Goal: Transaction & Acquisition: Purchase product/service

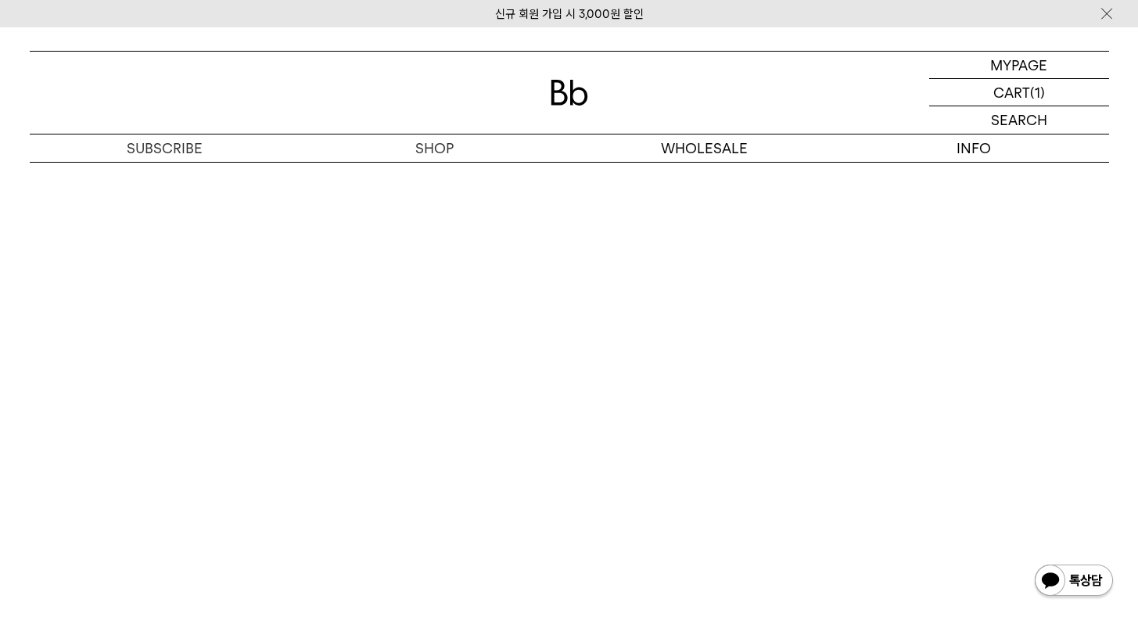
scroll to position [9981, 0]
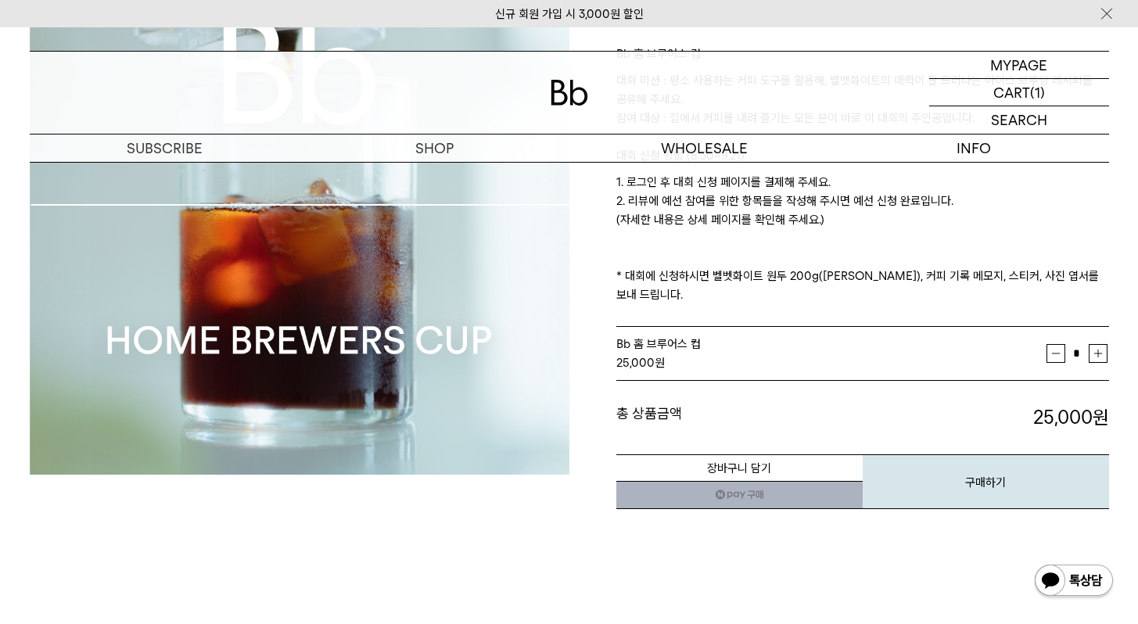
scroll to position [283, 0]
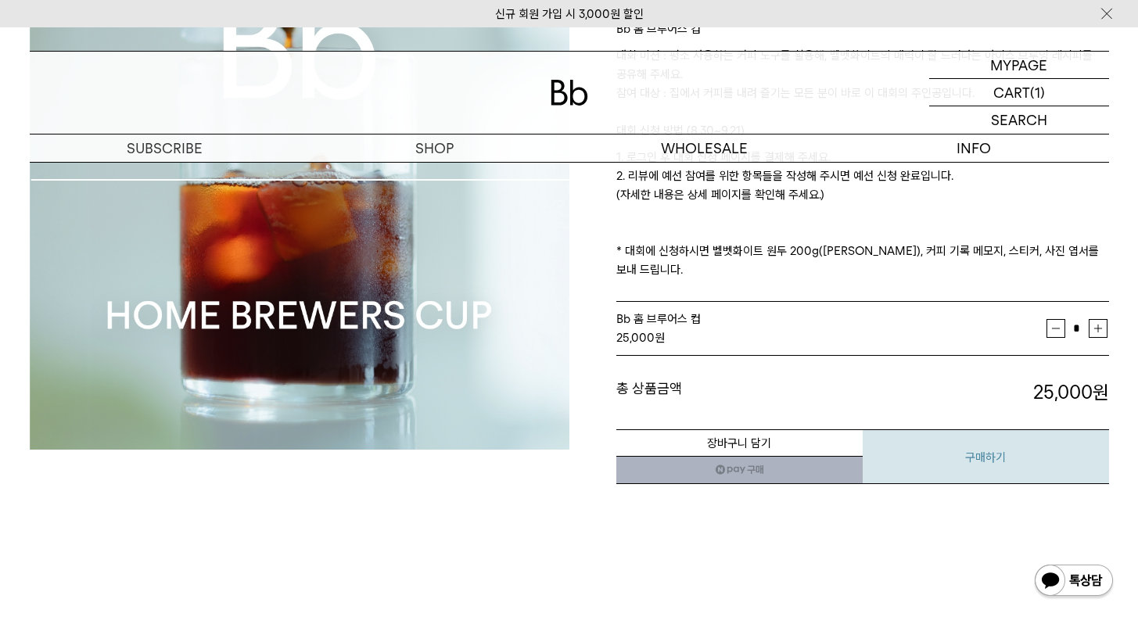
click at [1014, 442] on button "구매하기" at bounding box center [986, 457] width 246 height 55
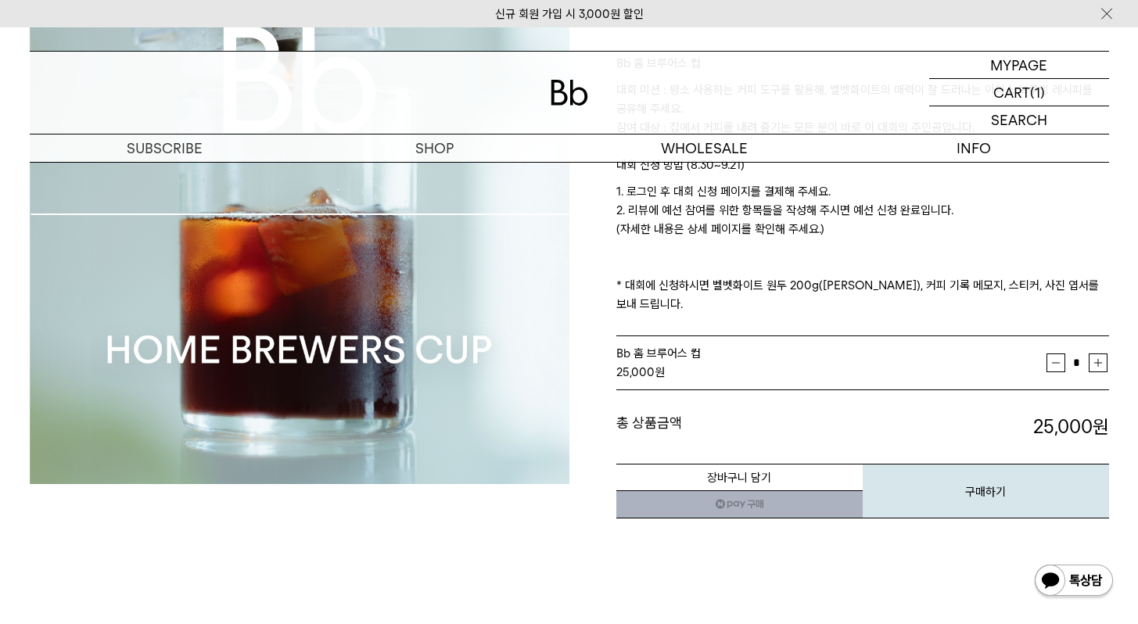
scroll to position [250, 0]
click at [762, 463] on button "장바구니 담기" at bounding box center [740, 476] width 246 height 27
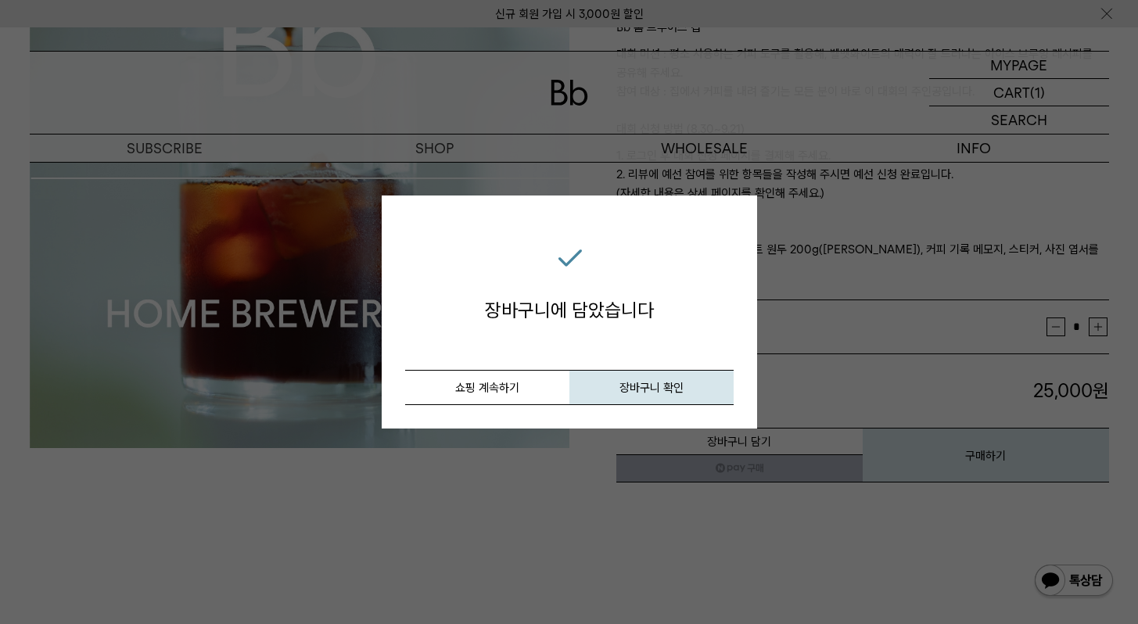
scroll to position [0, 0]
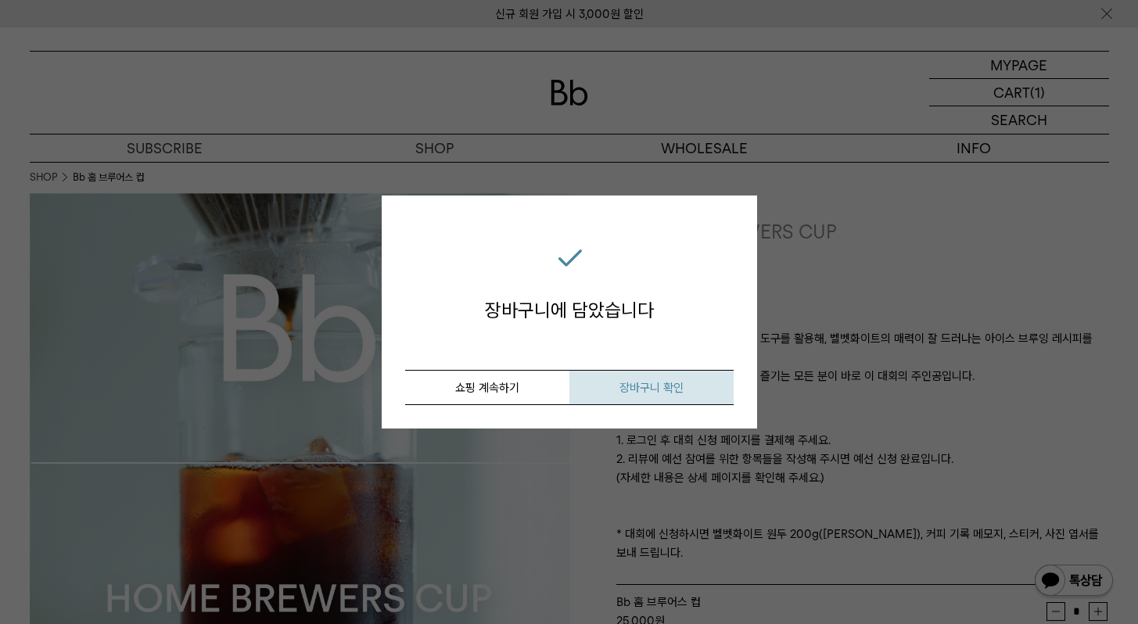
click at [642, 387] on span "장바구니 확인" at bounding box center [652, 388] width 64 height 14
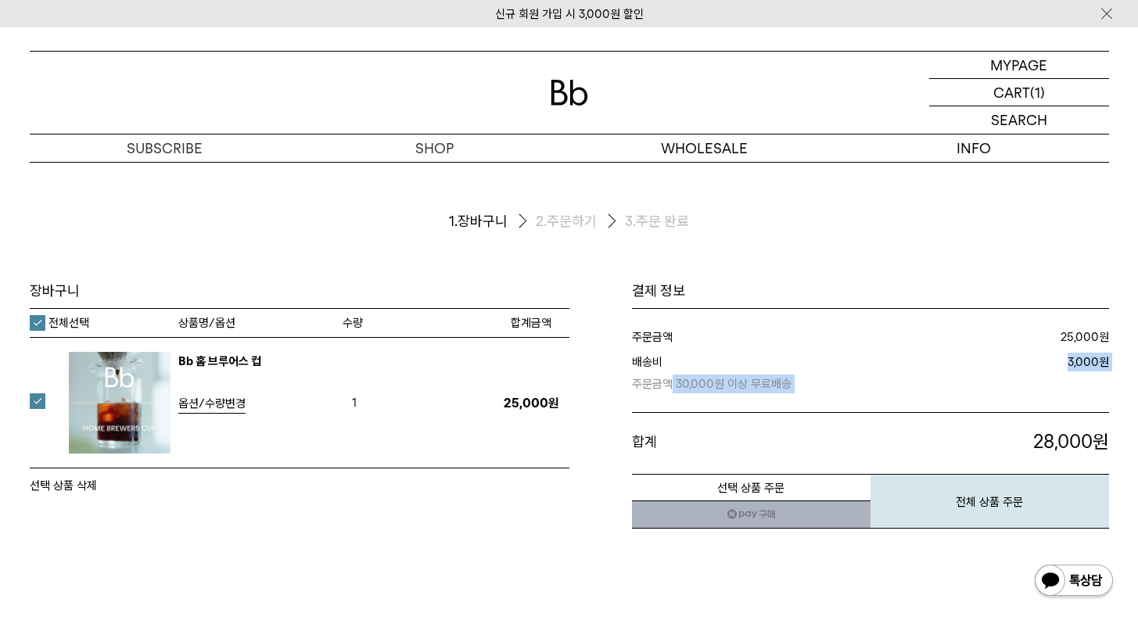
drag, startPoint x: 668, startPoint y: 387, endPoint x: 778, endPoint y: 397, distance: 110.0
click at [778, 397] on div "주문금액 25,000 원 배송비 주문금액 30,000원 이상 무료배송 3,000 원 합계 28,000" at bounding box center [870, 391] width 477 height 165
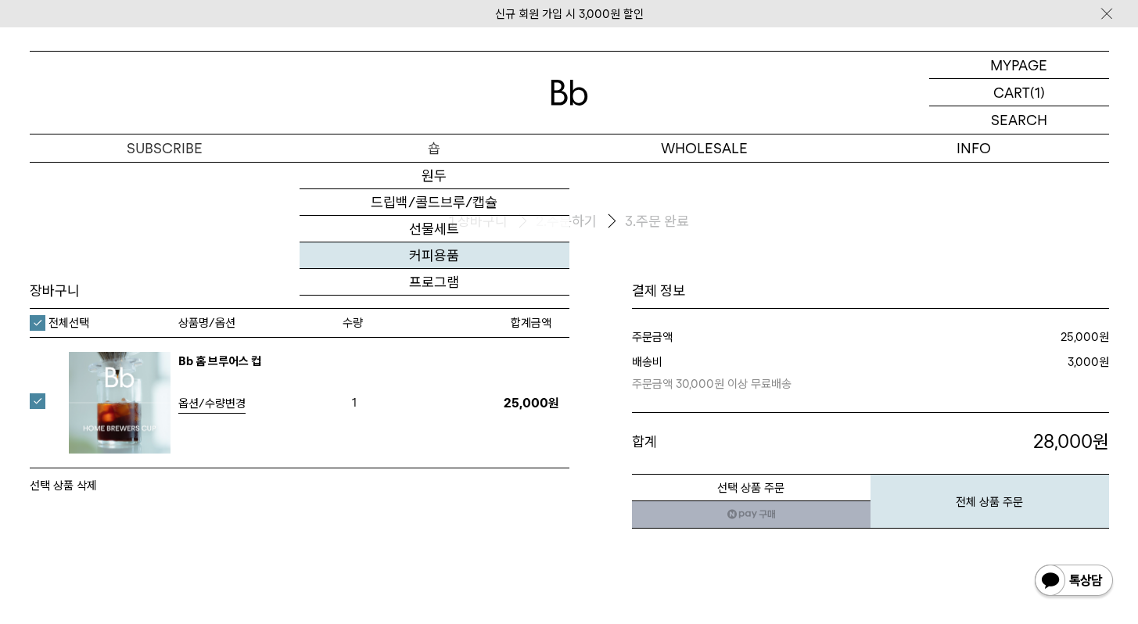
click at [447, 263] on link "커피용품" at bounding box center [435, 256] width 270 height 27
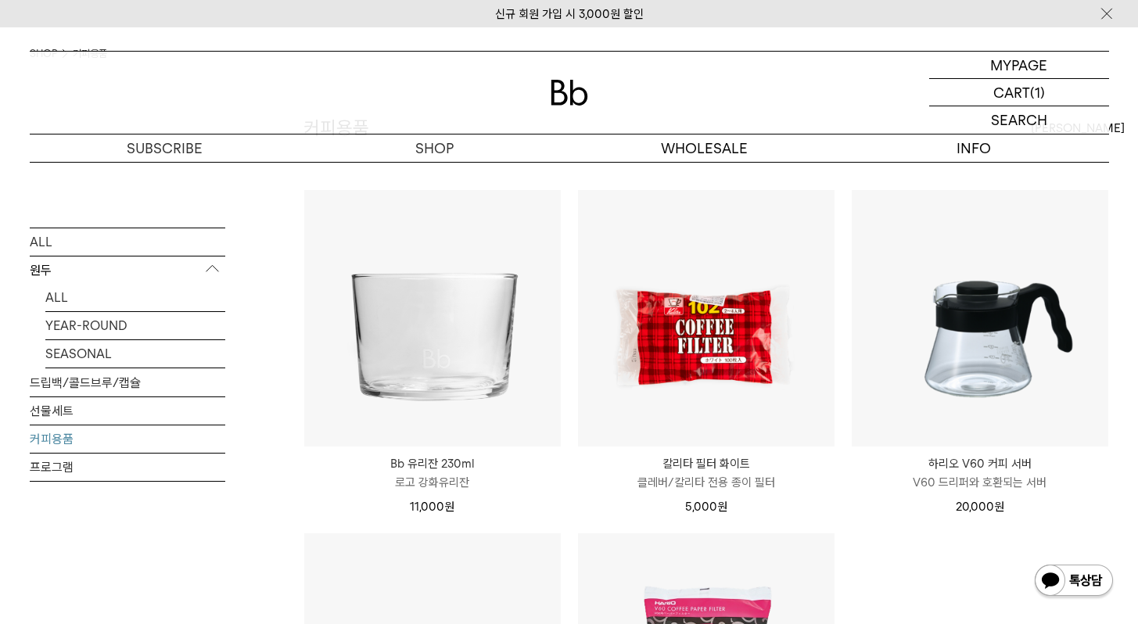
scroll to position [105, 0]
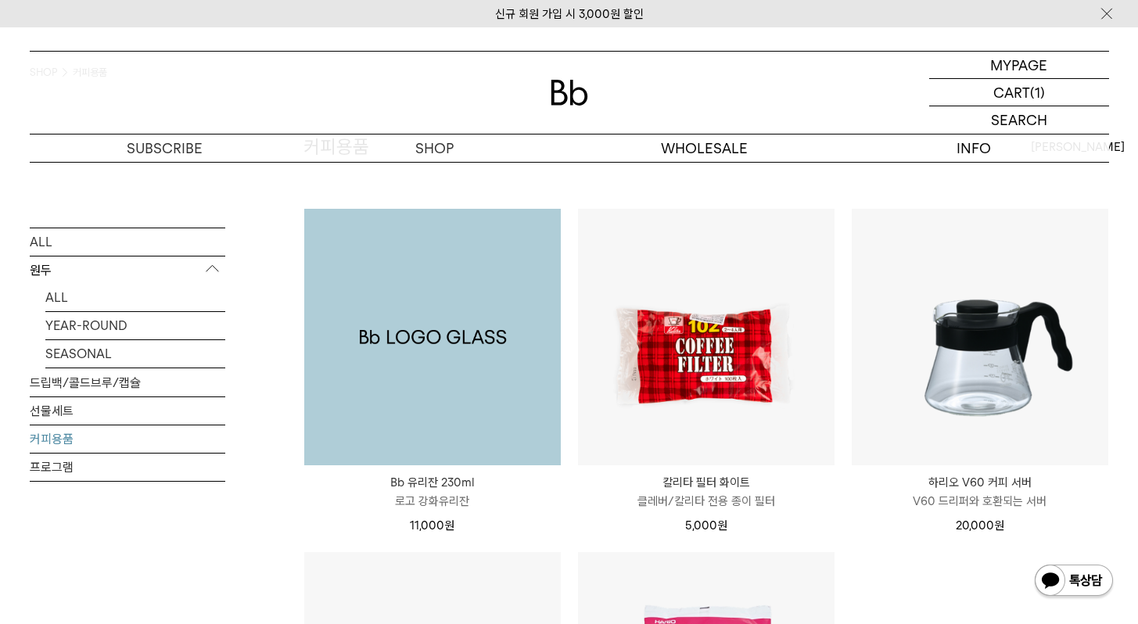
click at [457, 357] on img at bounding box center [432, 337] width 257 height 257
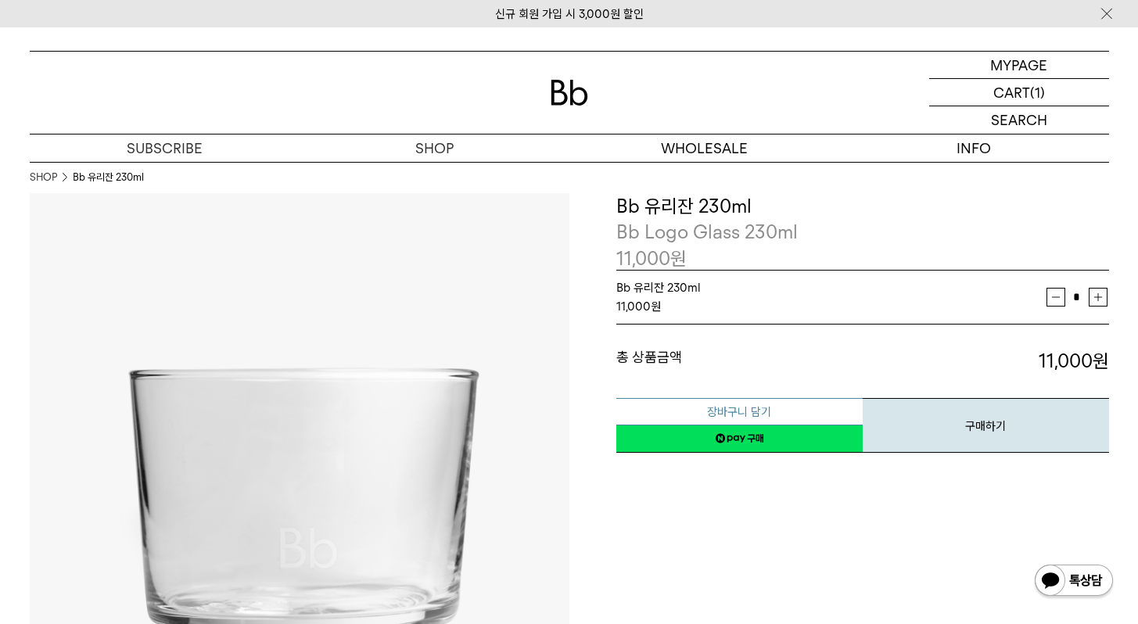
click at [798, 406] on button "장바구니 담기" at bounding box center [740, 411] width 246 height 27
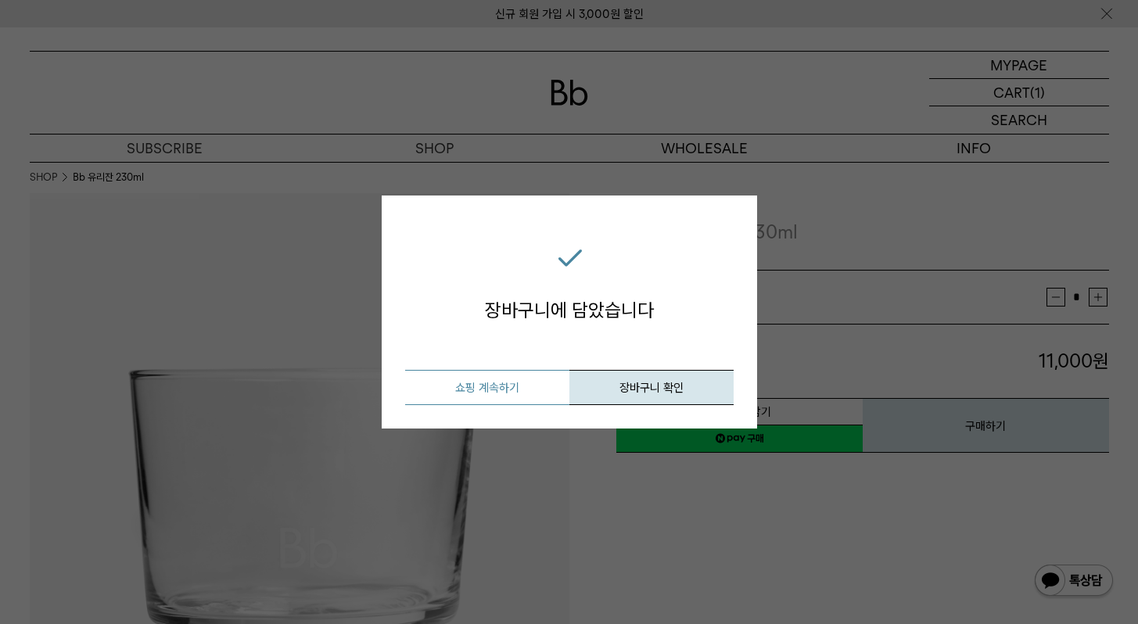
click at [536, 388] on button "쇼핑 계속하기" at bounding box center [487, 387] width 164 height 35
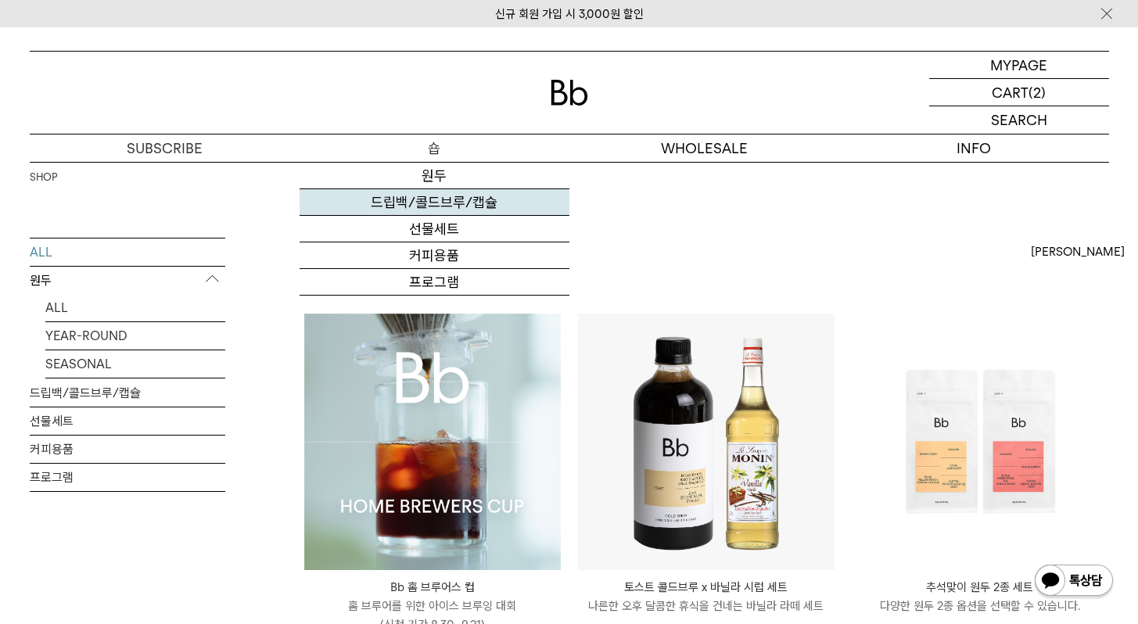
click at [451, 207] on link "드립백/콜드브루/캡슐" at bounding box center [435, 202] width 270 height 27
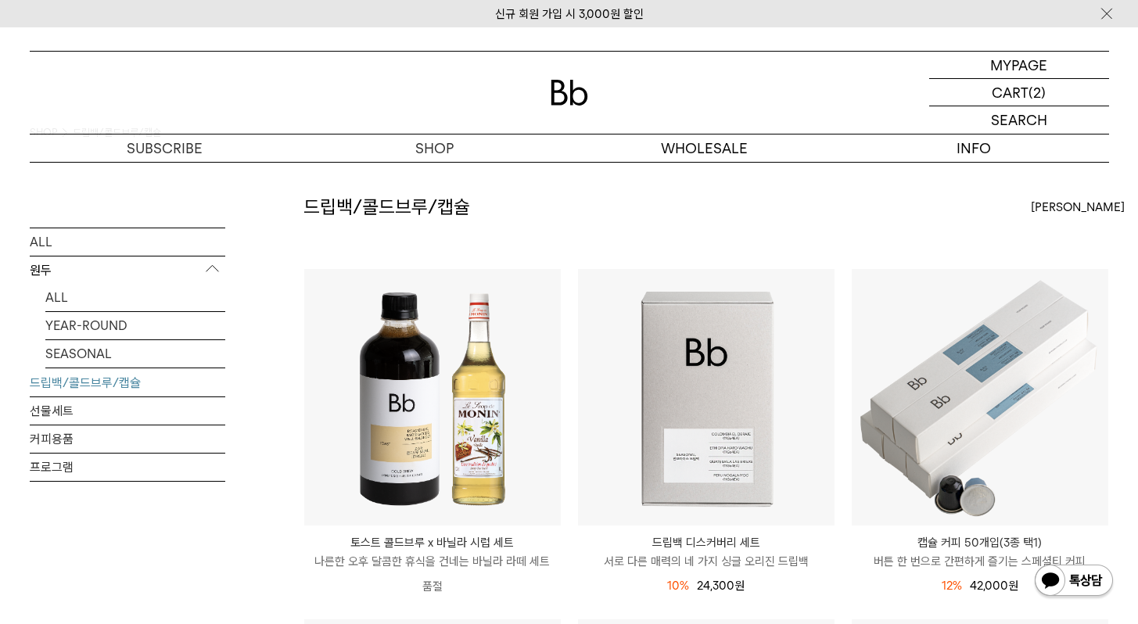
scroll to position [23, 0]
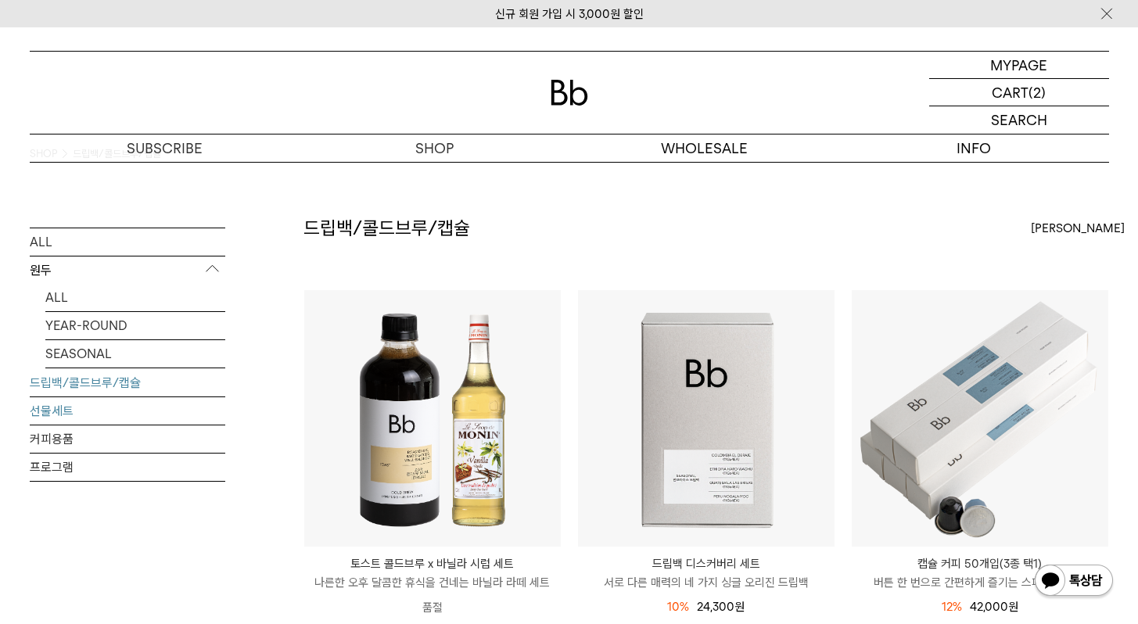
click at [55, 405] on link "선물세트" at bounding box center [128, 410] width 196 height 27
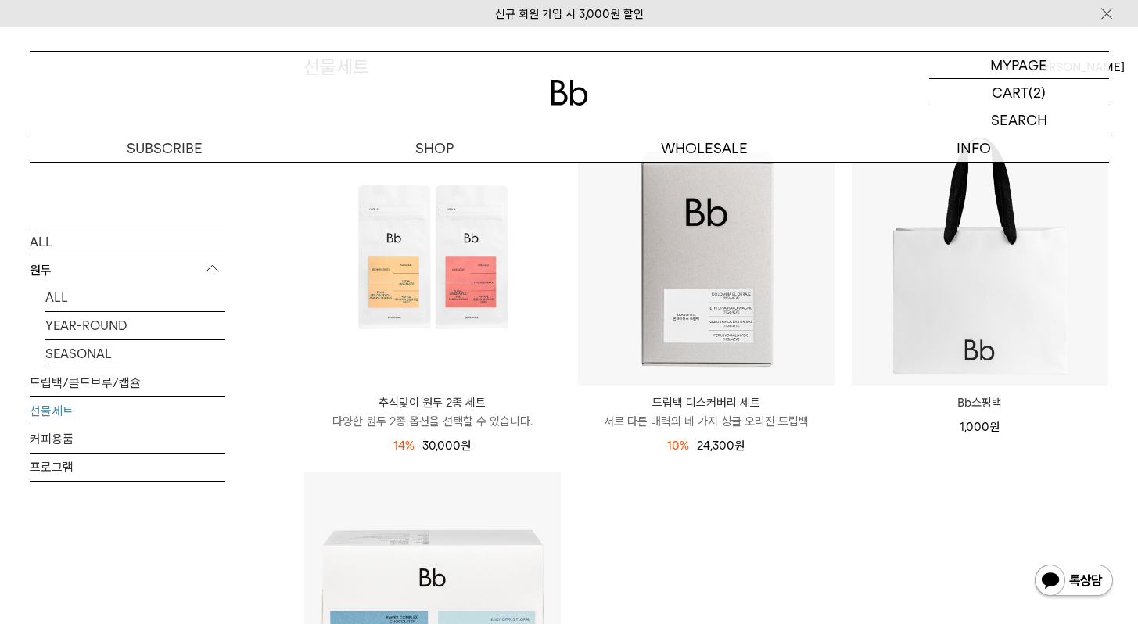
scroll to position [178, 0]
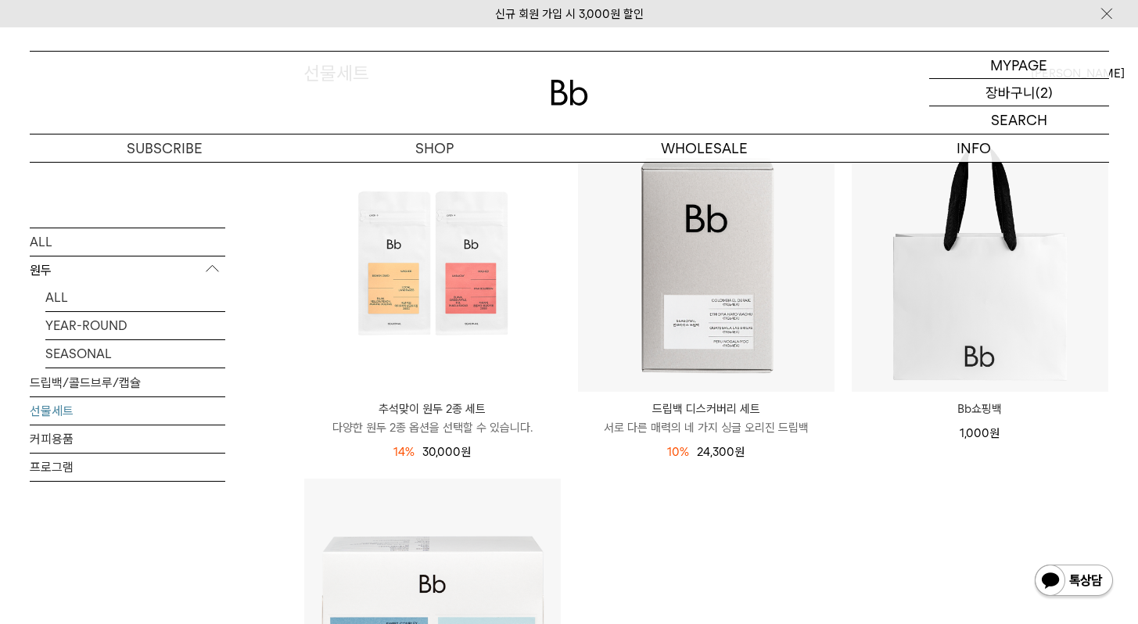
click at [1032, 92] on p "장바구니" at bounding box center [1011, 92] width 50 height 27
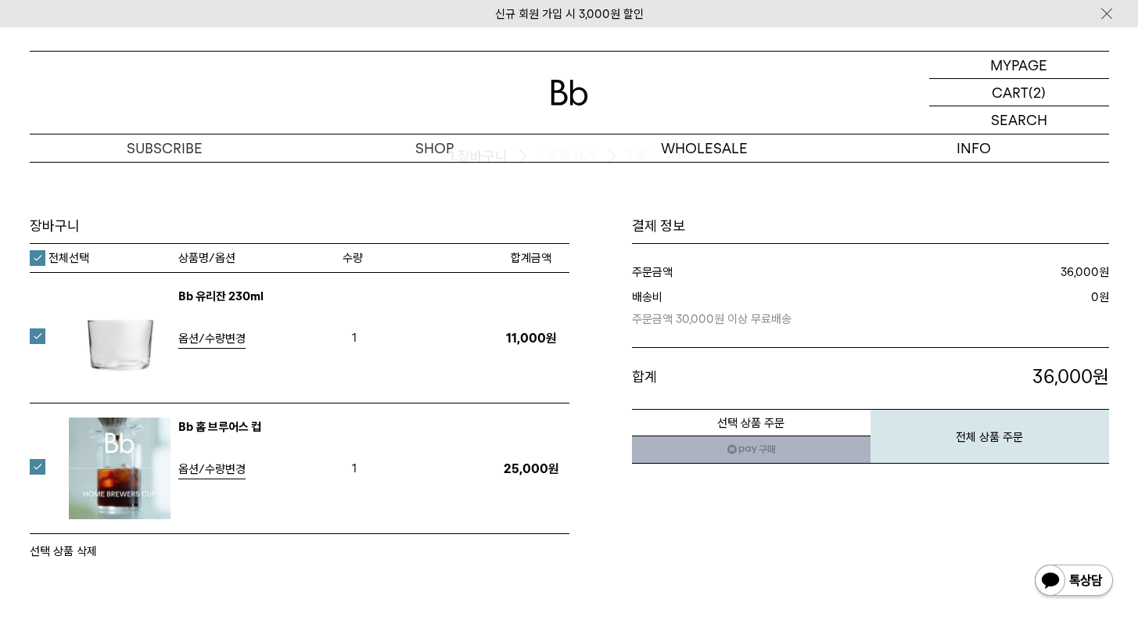
scroll to position [73, 0]
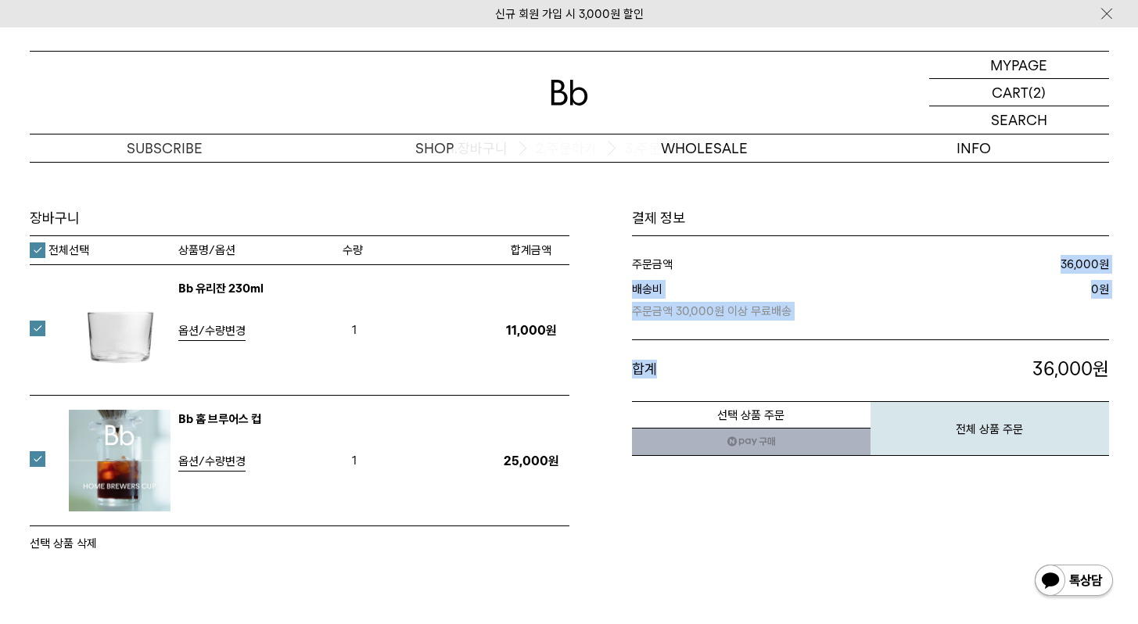
drag, startPoint x: 1039, startPoint y: 239, endPoint x: 1061, endPoint y: 341, distance: 104.8
click at [1061, 341] on div "주문금액 36,000 원 배송비 주문금액 30,000원 이상 무료배송 0 원 합계 36,000" at bounding box center [870, 318] width 477 height 165
click at [1061, 341] on dl "합계 36,000 원" at bounding box center [870, 363] width 477 height 46
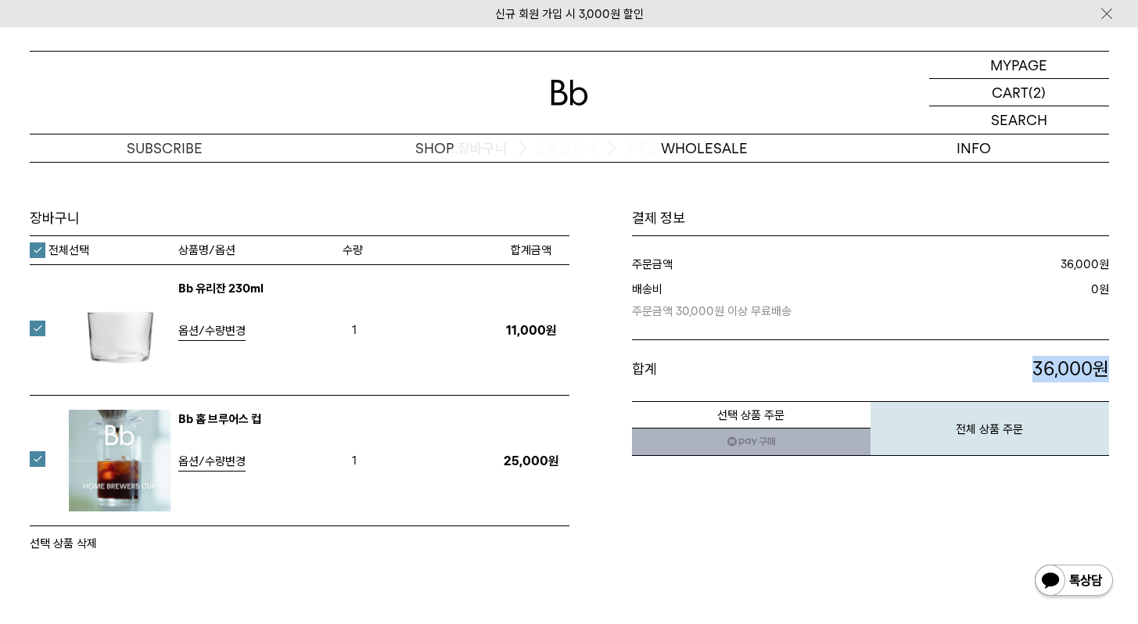
drag, startPoint x: 1023, startPoint y: 366, endPoint x: 1106, endPoint y: 370, distance: 82.2
click at [1106, 370] on p "36,000 원" at bounding box center [977, 369] width 264 height 27
click at [991, 425] on button "전체 상품 주문" at bounding box center [990, 428] width 239 height 55
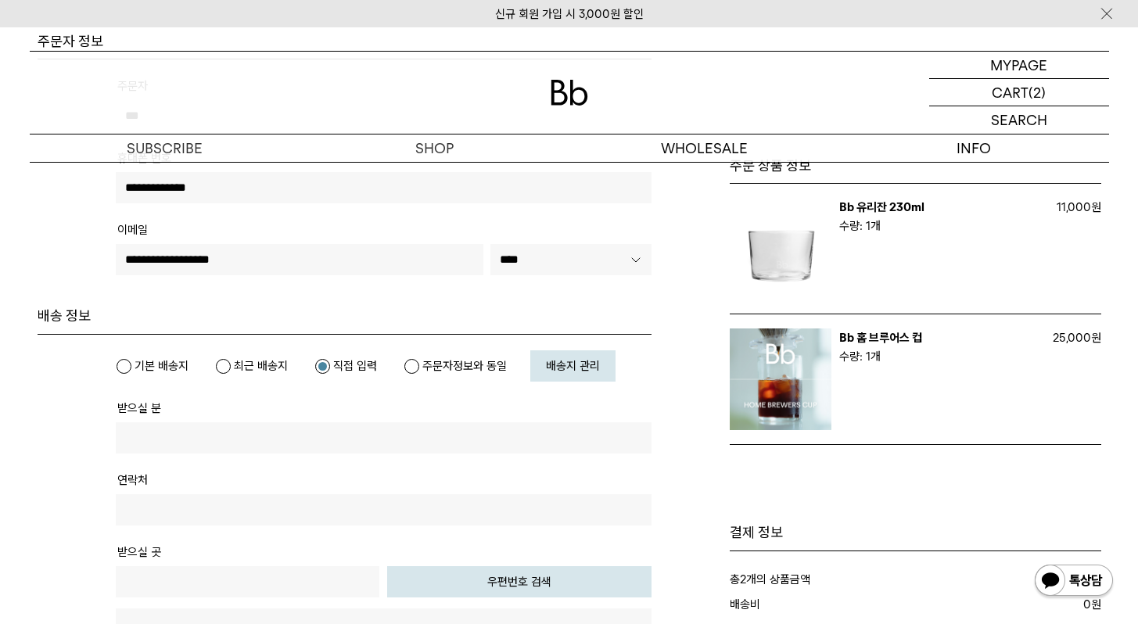
scroll to position [271, 0]
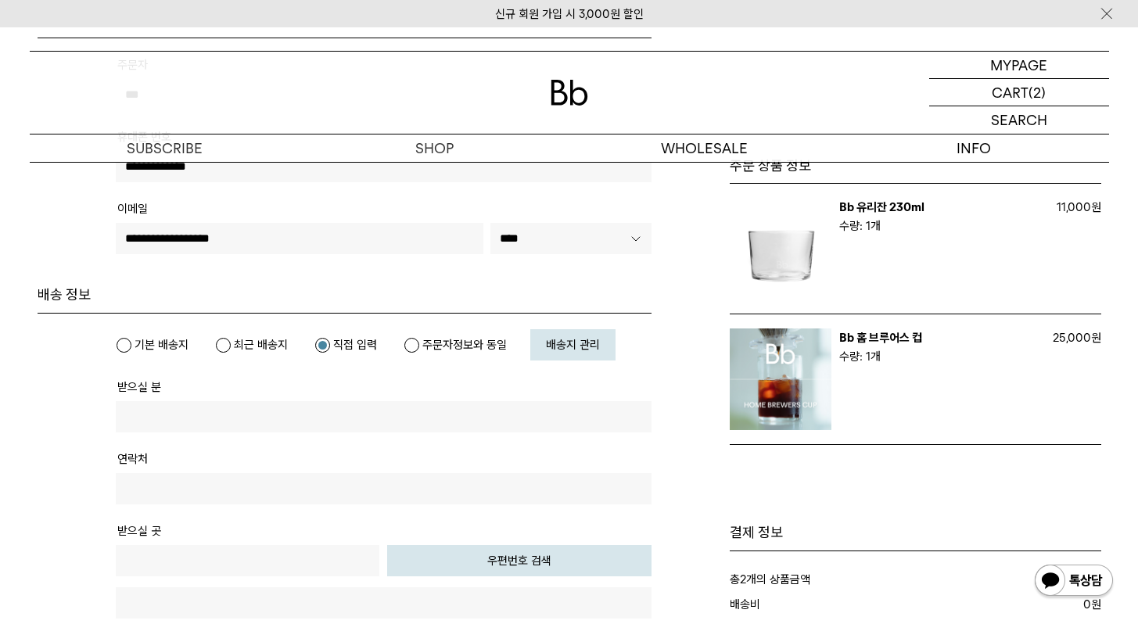
click at [239, 347] on label "최근 배송지" at bounding box center [251, 345] width 73 height 16
click at [167, 342] on label "기본 배송지" at bounding box center [152, 345] width 73 height 16
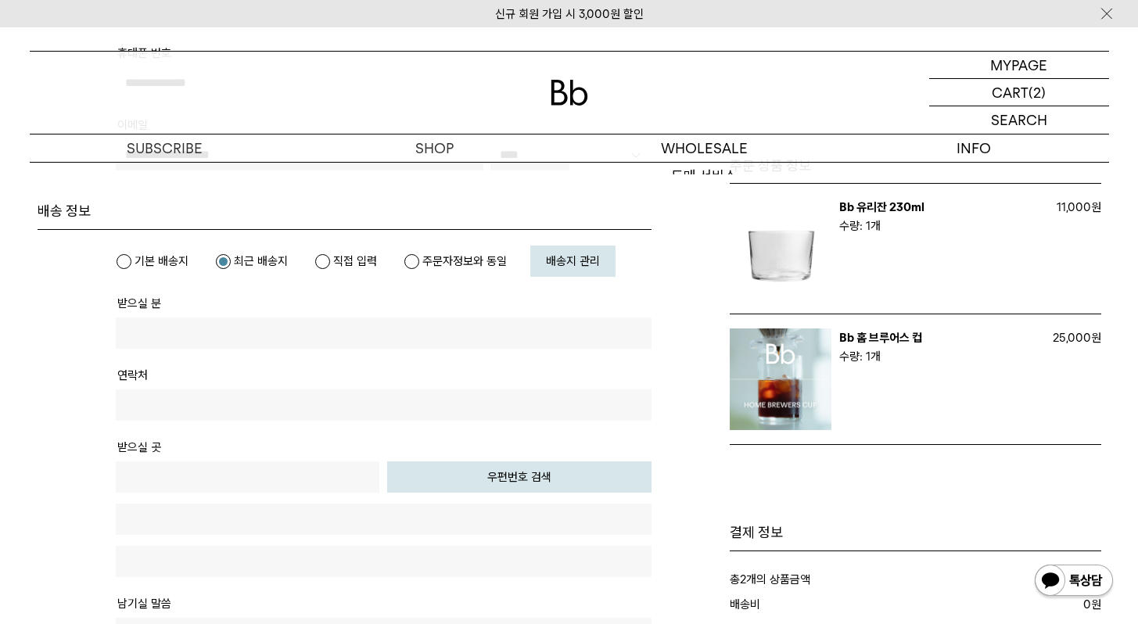
scroll to position [376, 0]
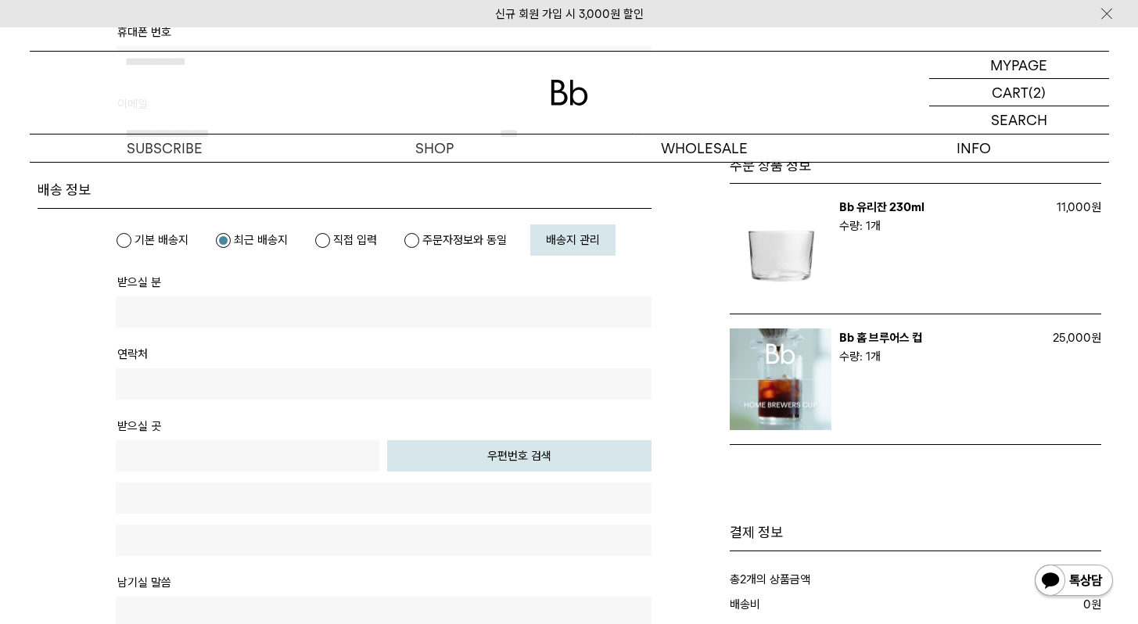
click at [583, 233] on span "배송지 관리" at bounding box center [573, 240] width 54 height 14
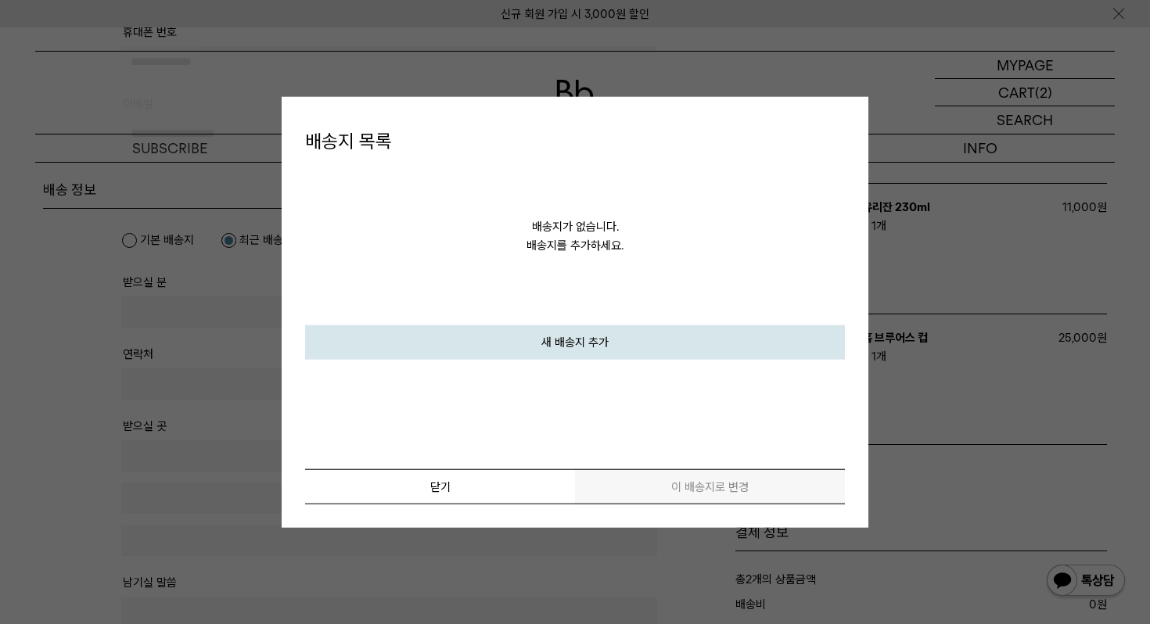
click at [558, 347] on link "새 배송지 추가" at bounding box center [575, 342] width 540 height 34
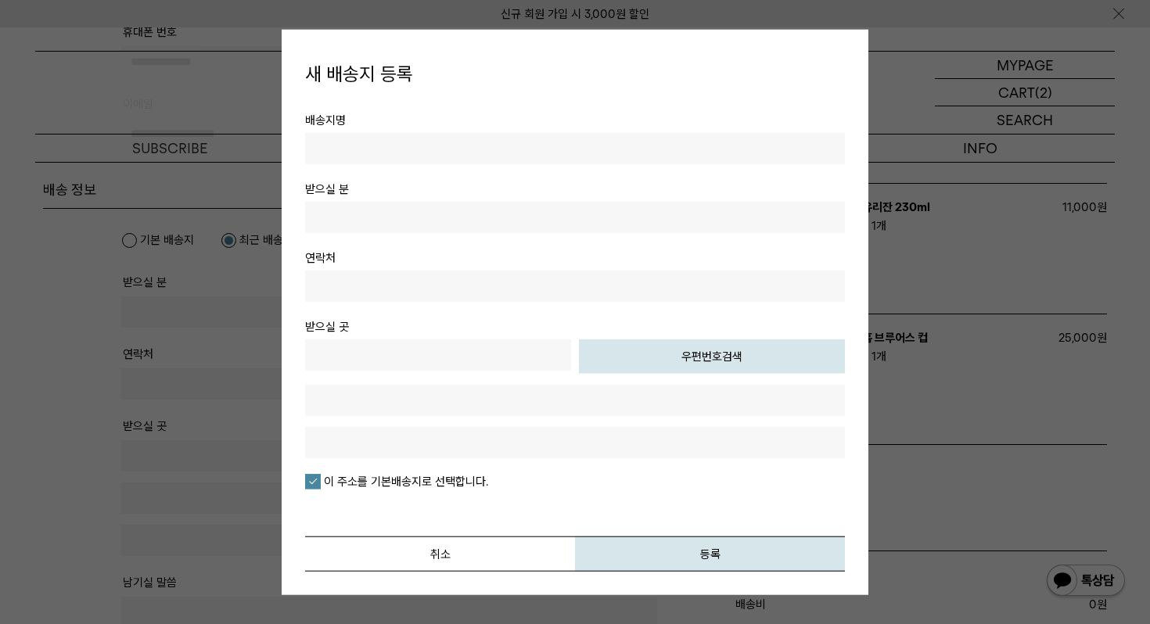
click at [538, 145] on input "text" at bounding box center [575, 147] width 540 height 31
type input "*"
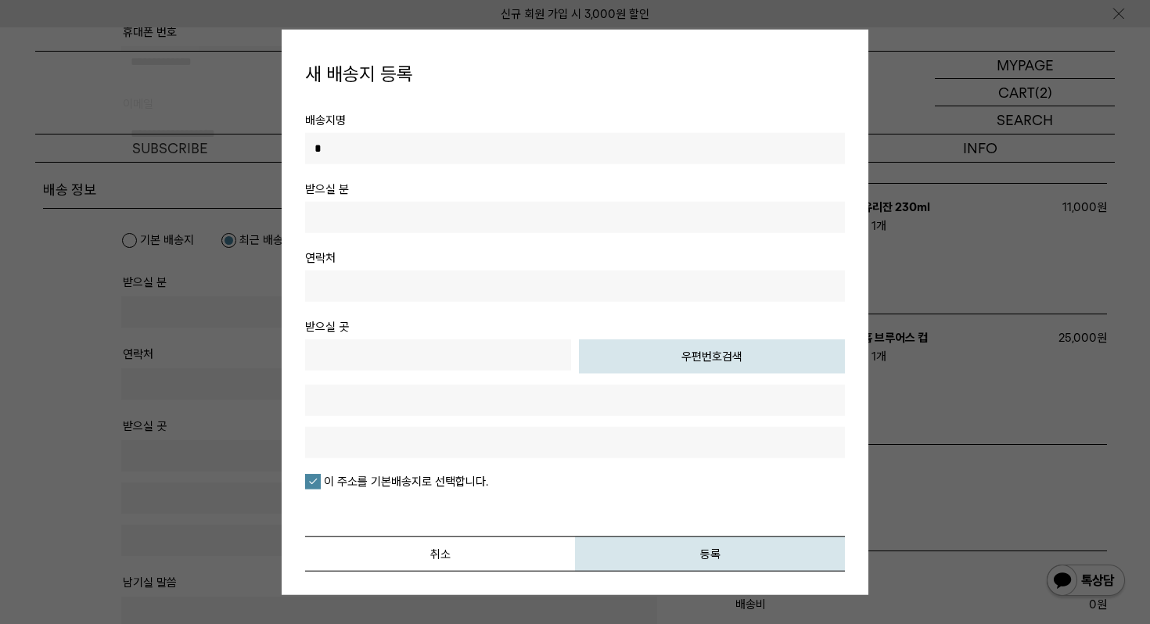
click at [508, 203] on input "text" at bounding box center [575, 216] width 540 height 31
type input "***"
click at [471, 285] on input "text" at bounding box center [575, 285] width 540 height 31
type input "**********"
click at [676, 340] on button "우편번호검색" at bounding box center [712, 356] width 266 height 34
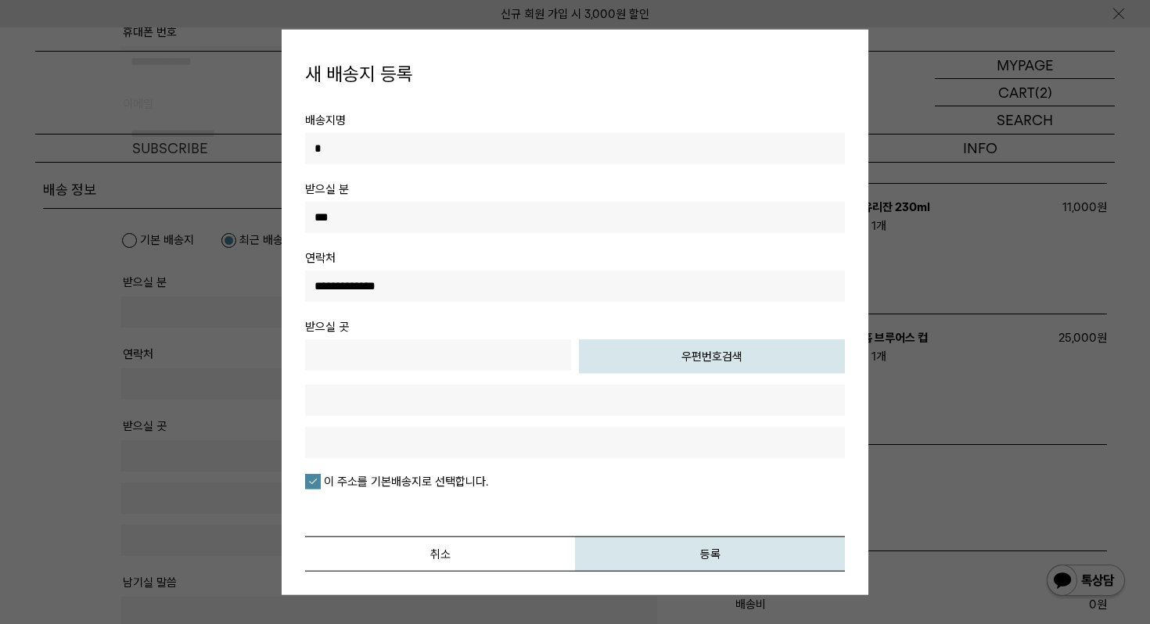
type input "*****"
type input "**********"
click at [471, 447] on input "text" at bounding box center [575, 441] width 540 height 31
type input "********"
click at [684, 550] on button "등록" at bounding box center [710, 553] width 270 height 35
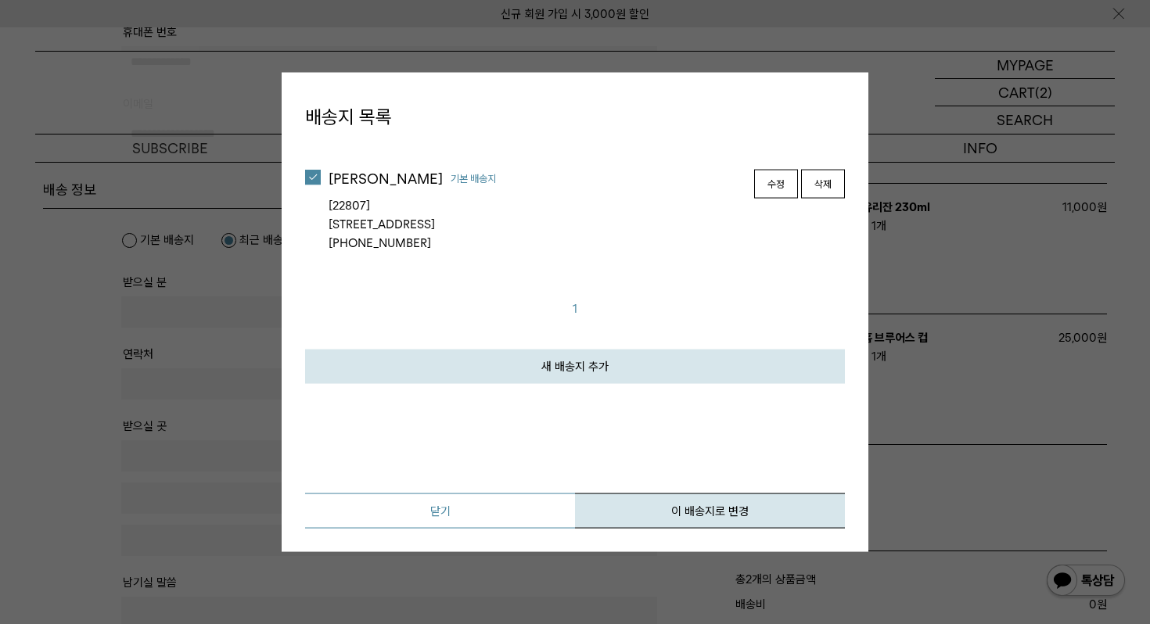
click at [510, 516] on link "닫기" at bounding box center [440, 510] width 270 height 35
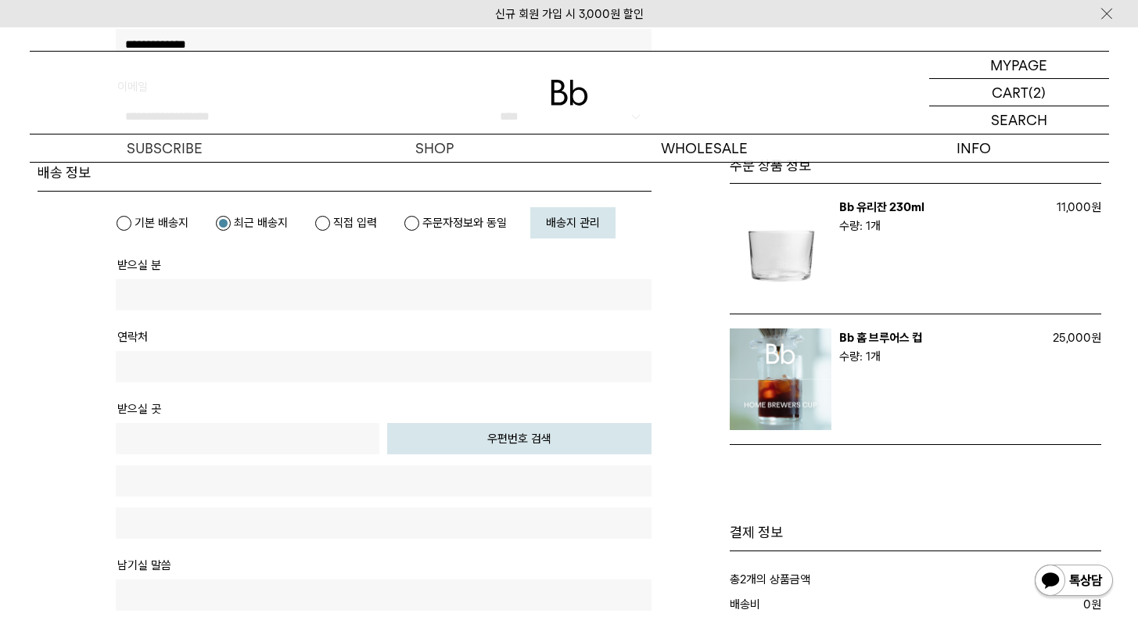
scroll to position [389, 0]
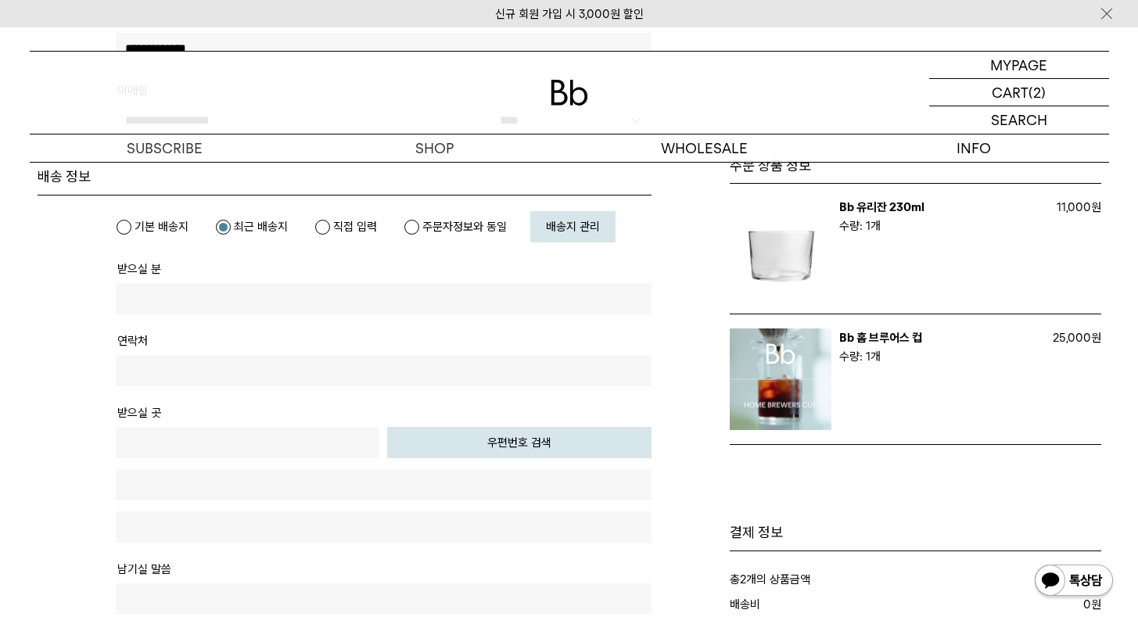
click at [163, 221] on label "기본 배송지" at bounding box center [152, 227] width 73 height 16
type input "***"
type input "**********"
type input "*****"
type input "**********"
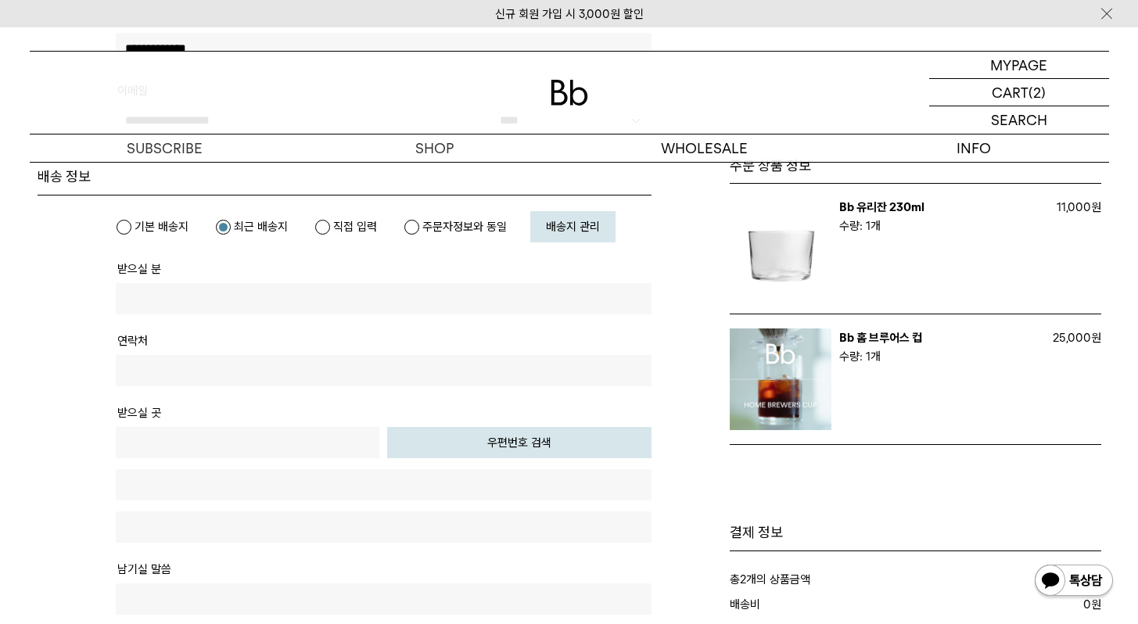
type input "********"
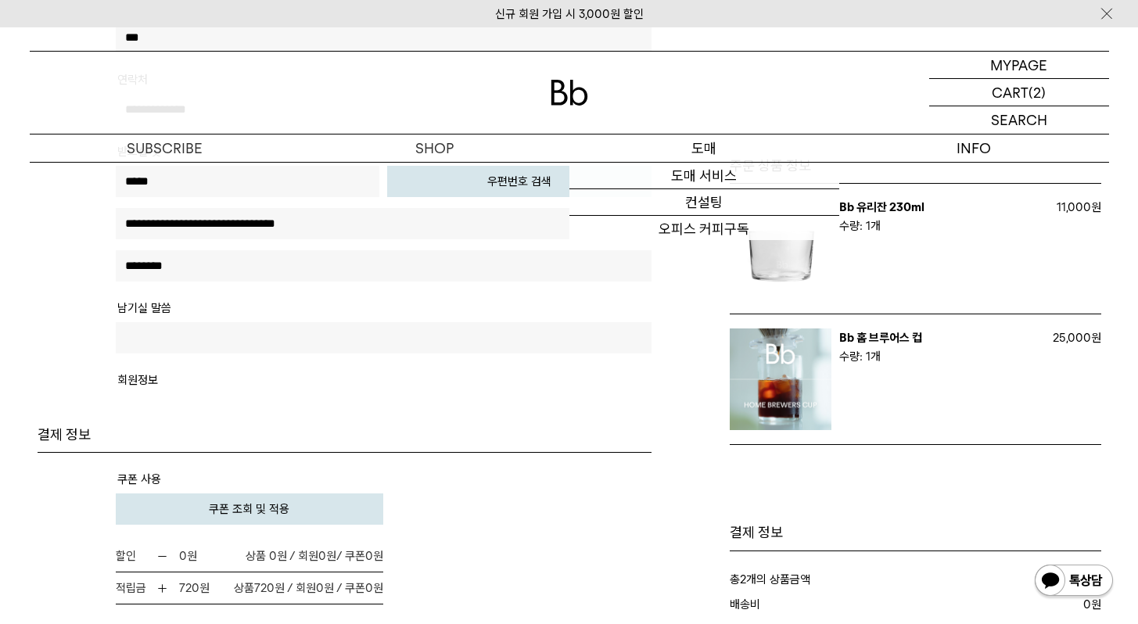
scroll to position [0, 0]
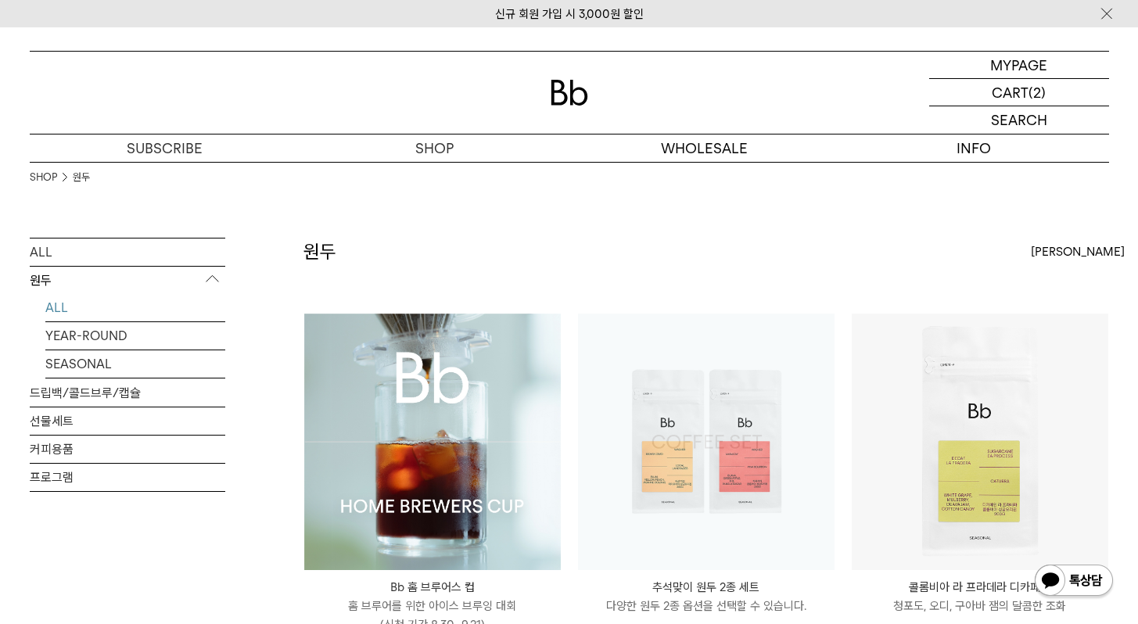
click at [426, 442] on img at bounding box center [432, 442] width 257 height 257
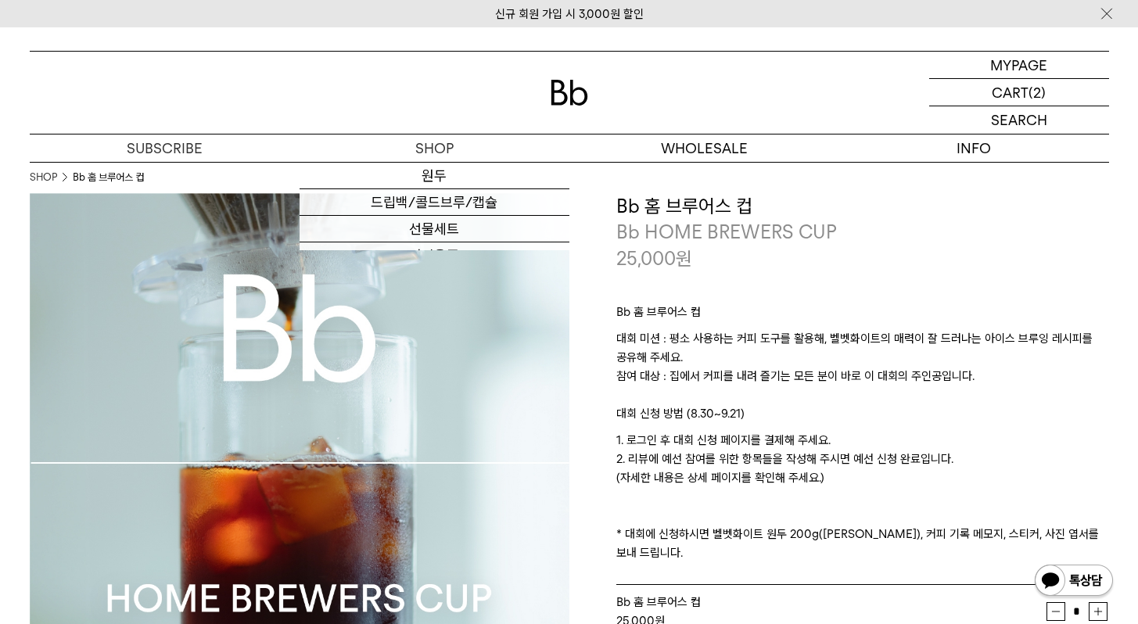
click at [577, 96] on img at bounding box center [570, 93] width 38 height 26
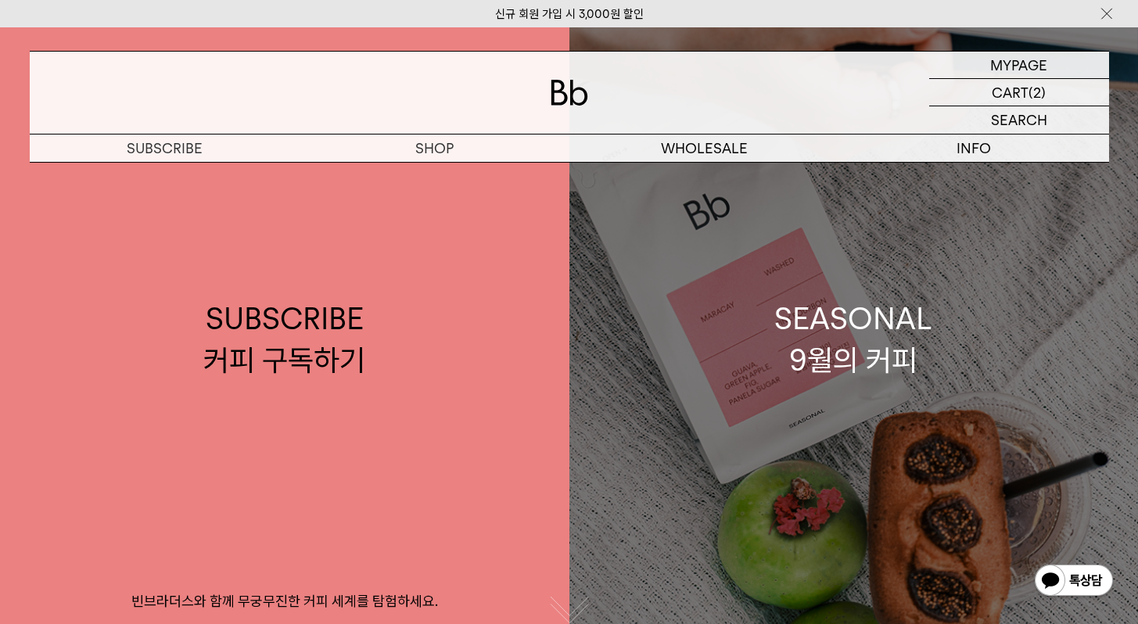
click at [755, 458] on link "SEASONAL 9월의 커피" at bounding box center [855, 339] width 570 height 624
